Goal: Transaction & Acquisition: Purchase product/service

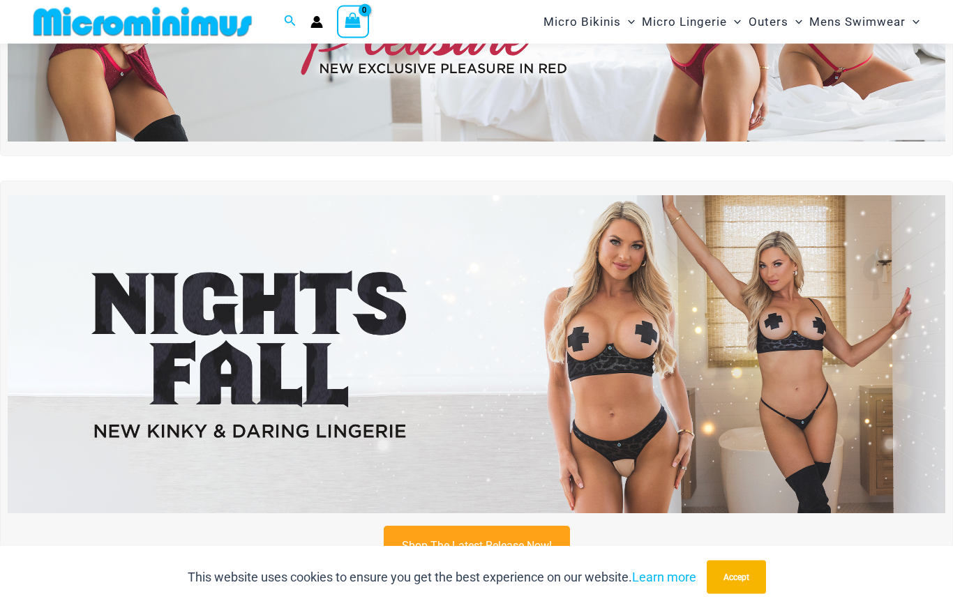
scroll to position [257, 0]
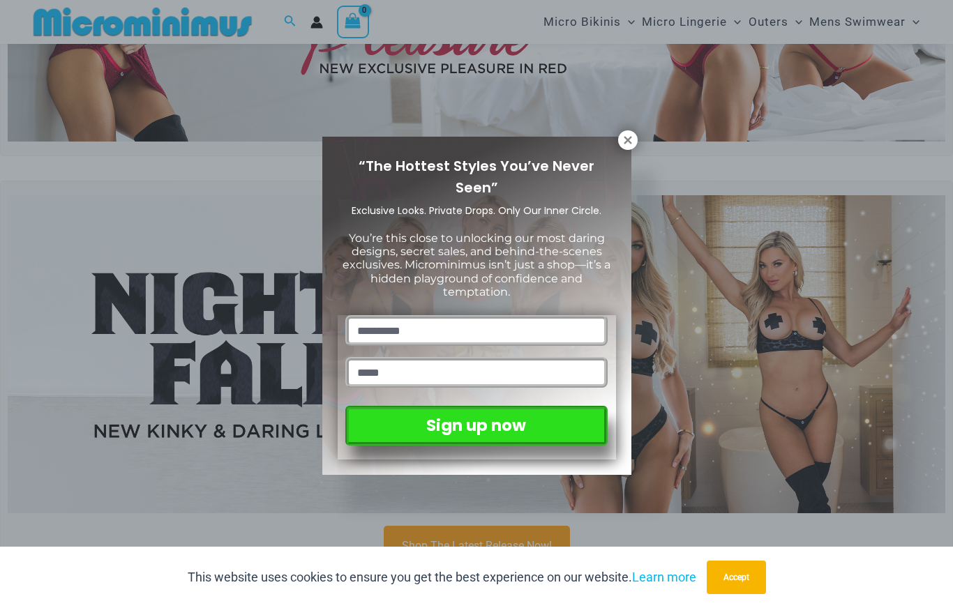
click at [631, 143] on icon at bounding box center [628, 140] width 8 height 8
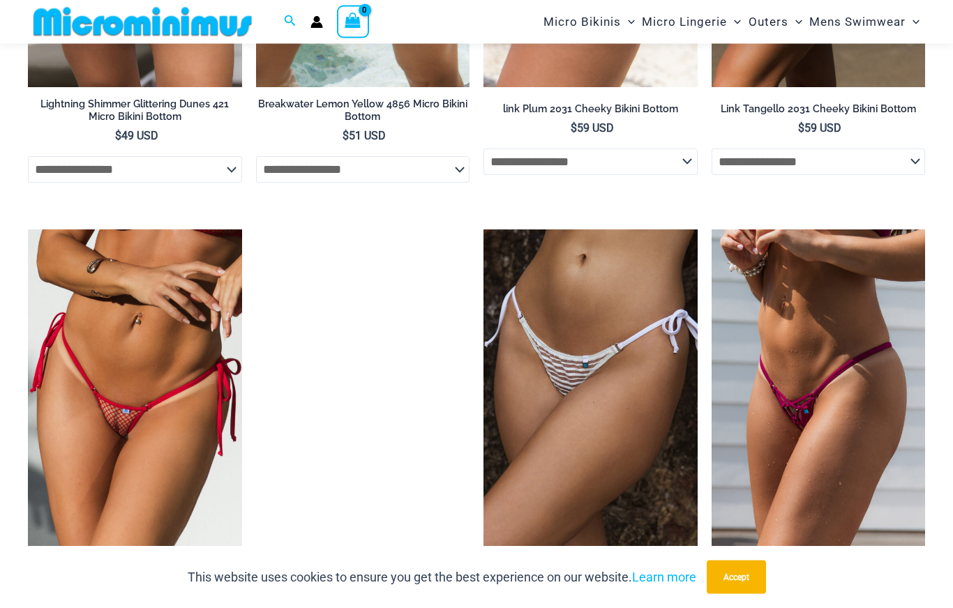
scroll to position [3542, 0]
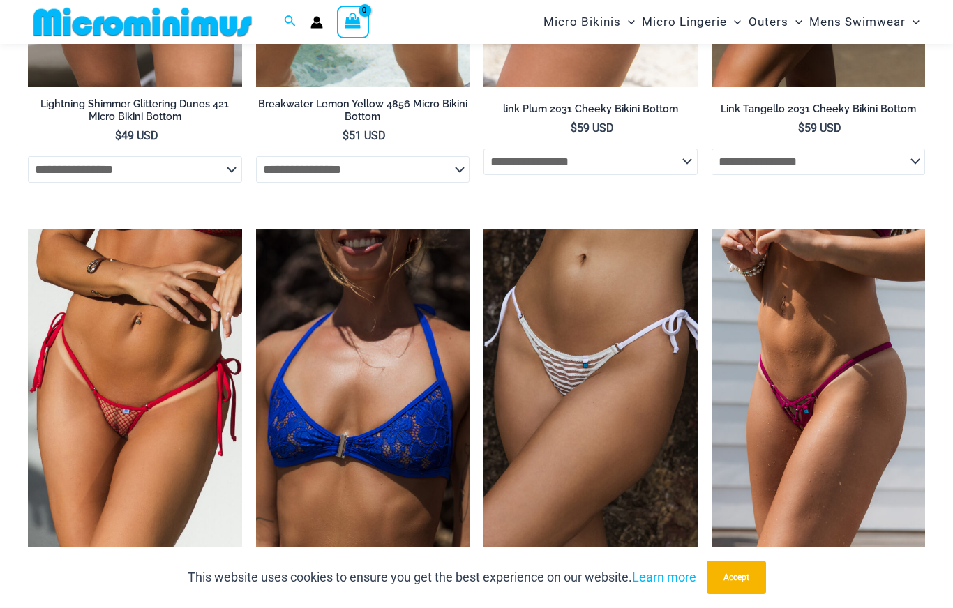
click at [28, 229] on img at bounding box center [28, 229] width 0 height 0
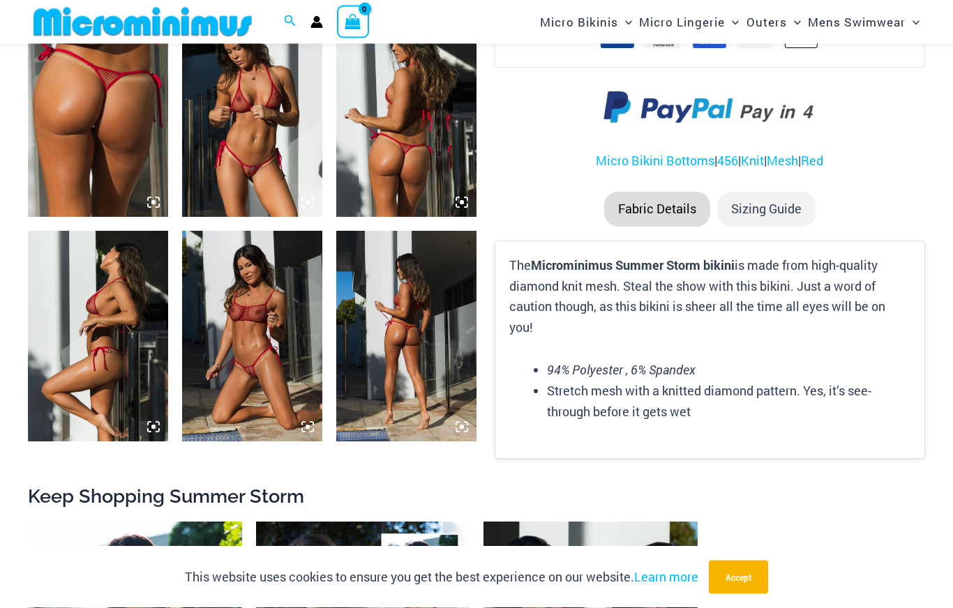
scroll to position [807, 0]
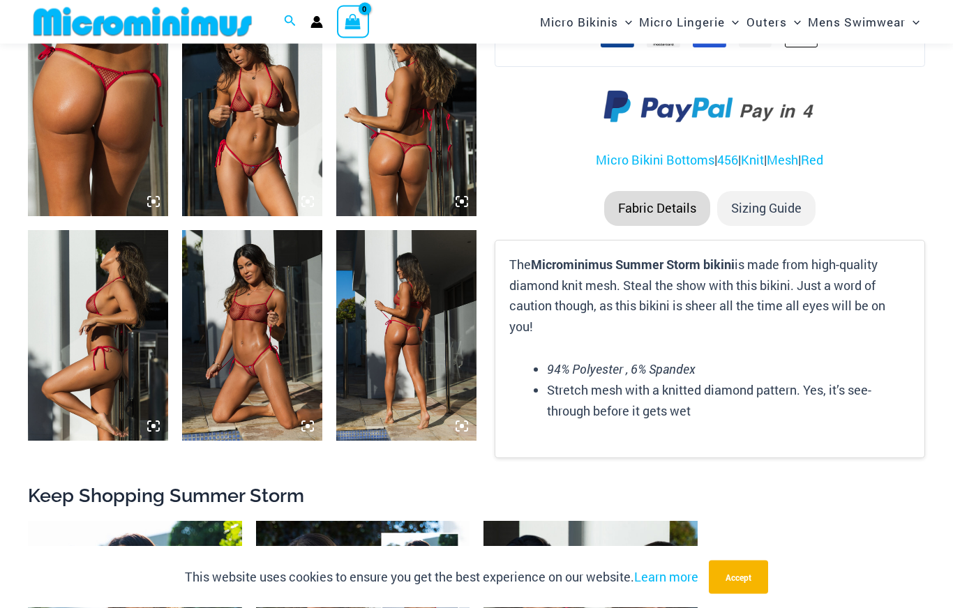
click at [221, 392] on img at bounding box center [252, 336] width 140 height 210
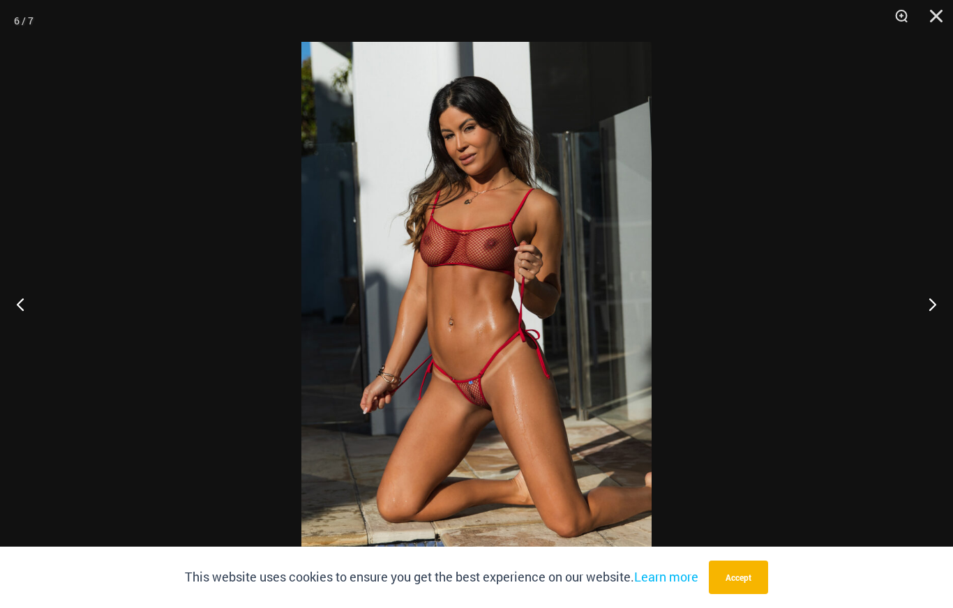
click at [68, 459] on div at bounding box center [476, 304] width 953 height 608
click at [24, 302] on div at bounding box center [476, 304] width 953 height 608
click at [20, 324] on button "Previous" at bounding box center [26, 304] width 52 height 70
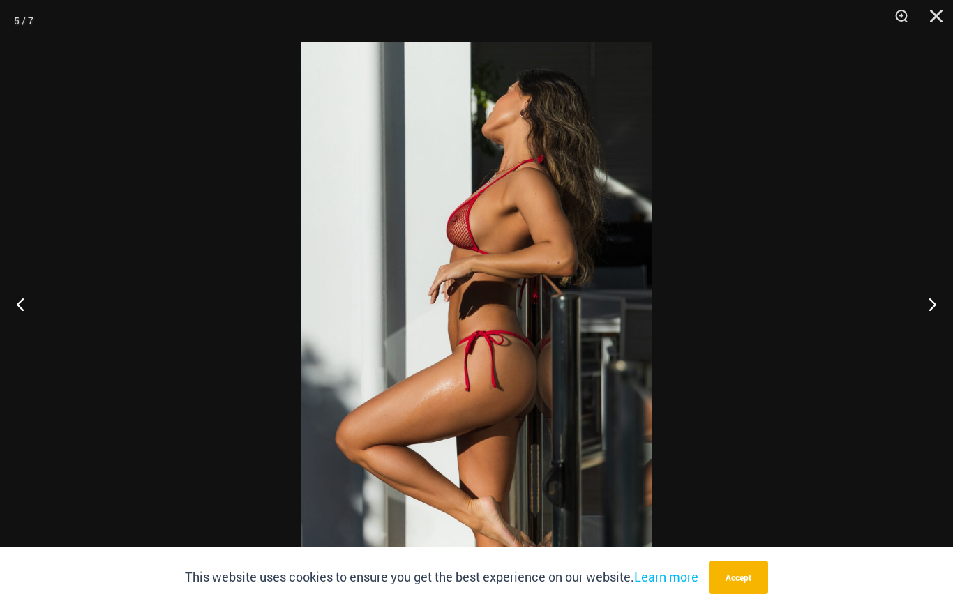
click at [21, 320] on button "Previous" at bounding box center [26, 304] width 52 height 70
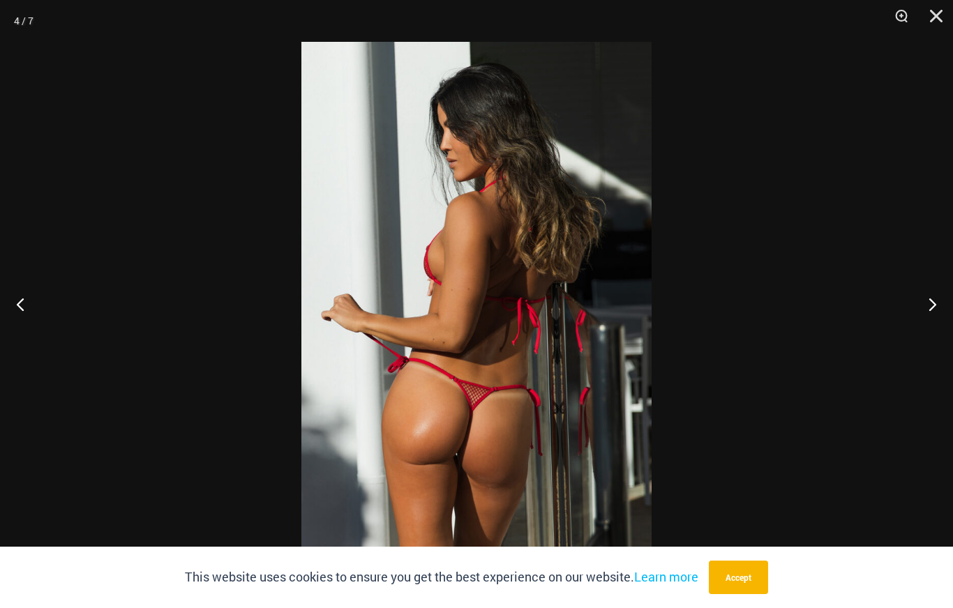
click at [15, 323] on button "Previous" at bounding box center [26, 304] width 52 height 70
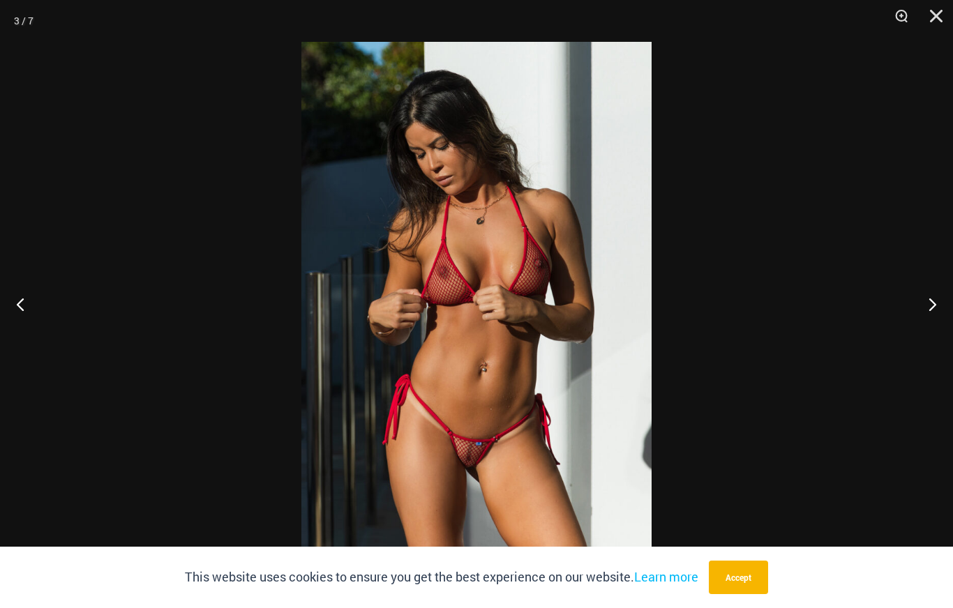
click at [22, 319] on button "Previous" at bounding box center [26, 304] width 52 height 70
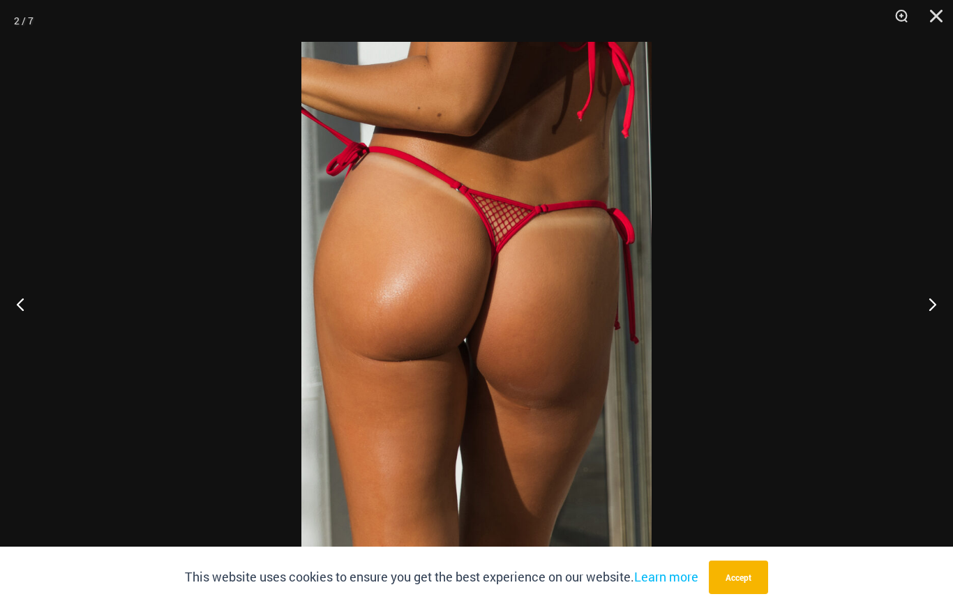
click at [16, 319] on button "Previous" at bounding box center [26, 304] width 52 height 70
